Goal: Transaction & Acquisition: Book appointment/travel/reservation

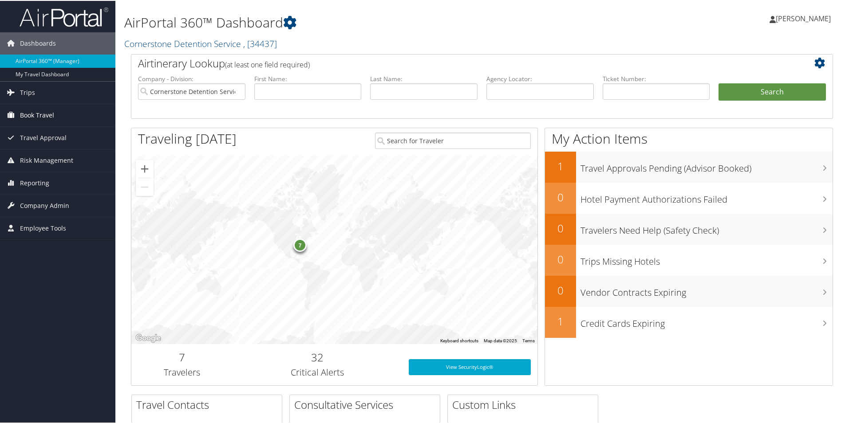
click at [52, 114] on span "Book Travel" at bounding box center [37, 114] width 34 height 22
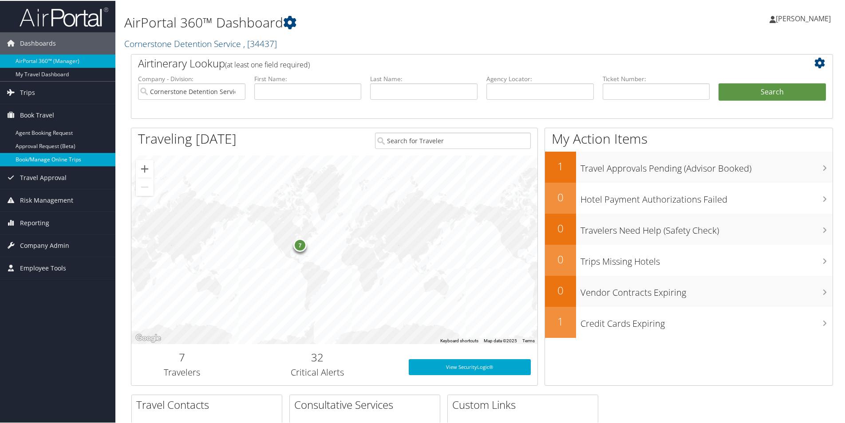
click at [57, 157] on link "Book/Manage Online Trips" at bounding box center [57, 158] width 115 height 13
